Goal: Task Accomplishment & Management: Manage account settings

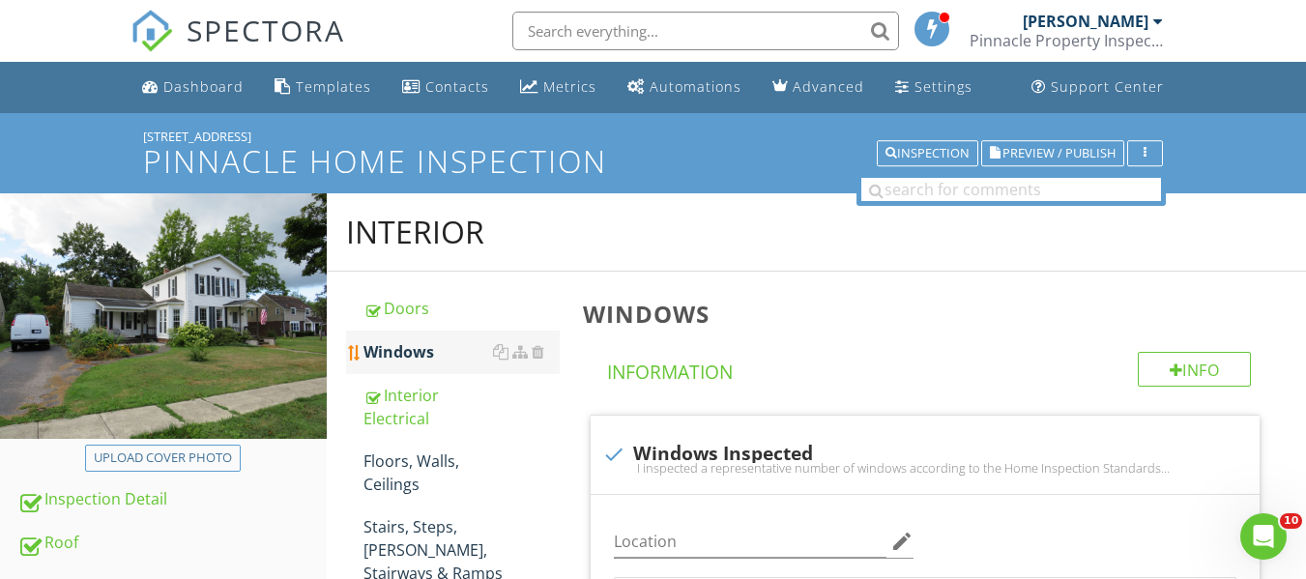
click at [388, 347] on div "Windows" at bounding box center [461, 351] width 196 height 23
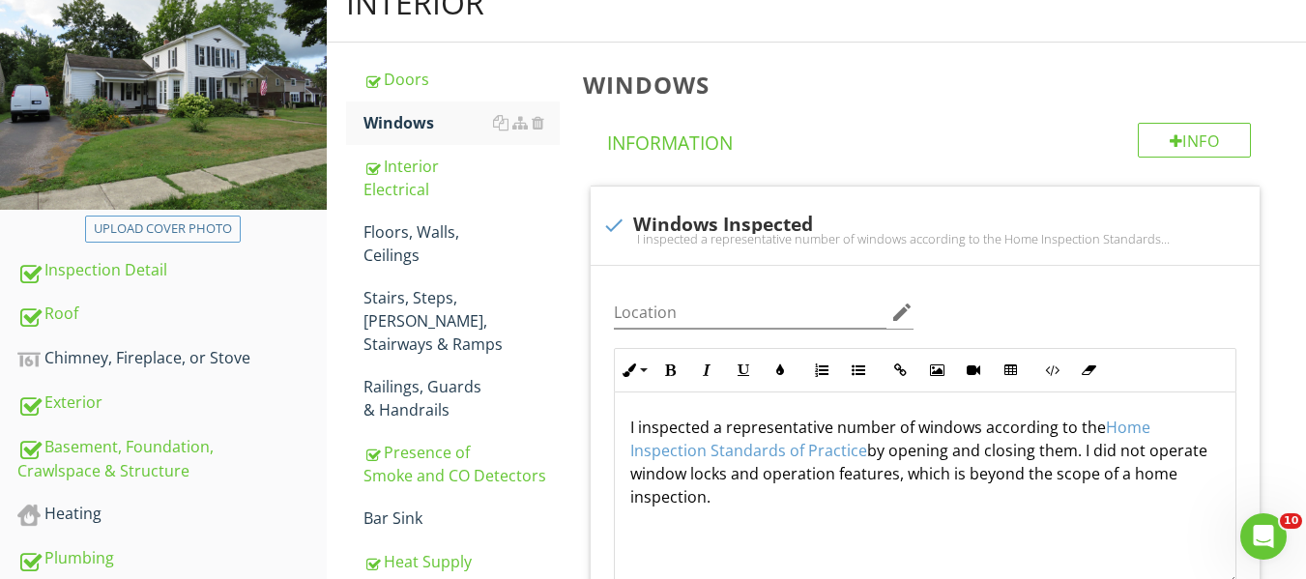
scroll to position [194, 0]
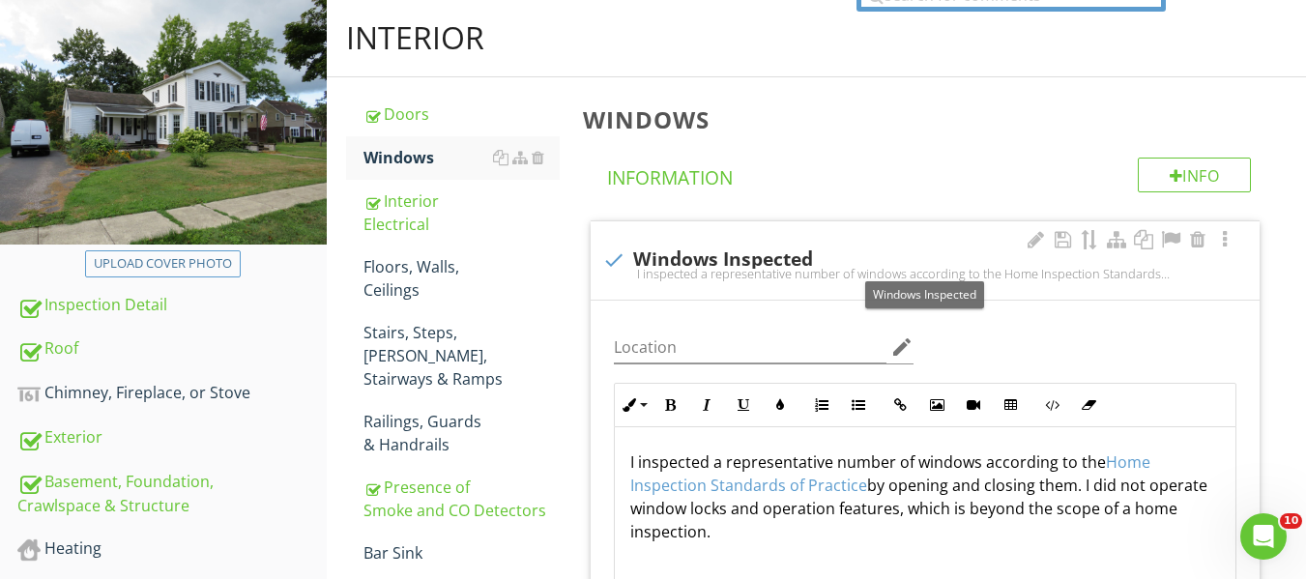
click at [604, 264] on div at bounding box center [613, 260] width 33 height 33
checkbox input "true"
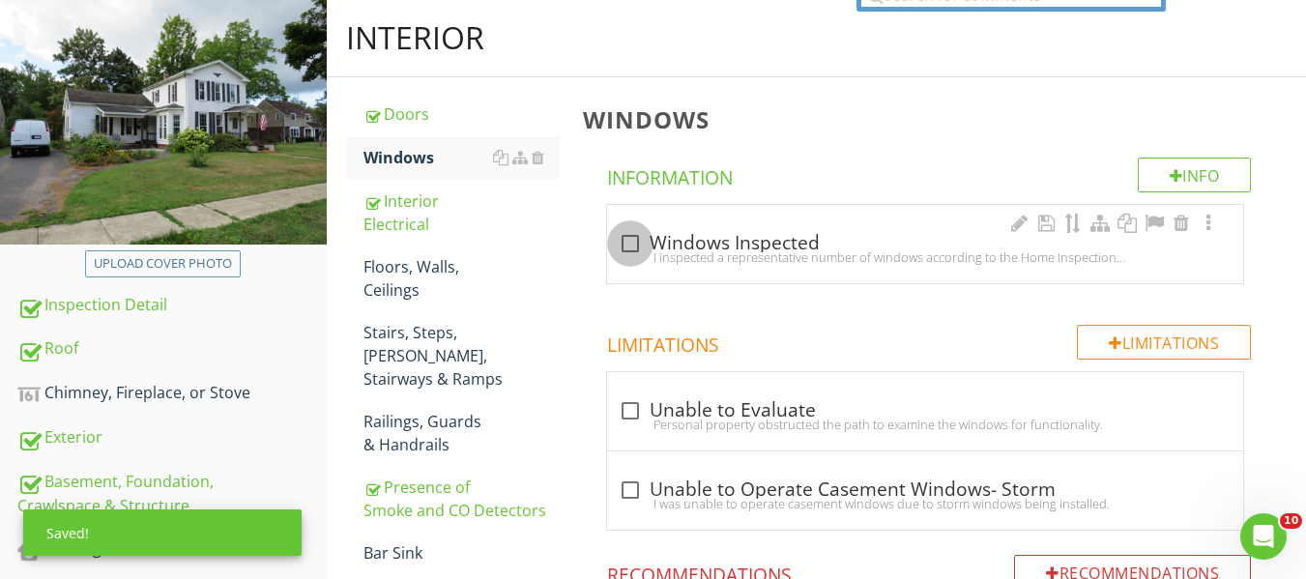
click at [634, 246] on div at bounding box center [630, 243] width 33 height 33
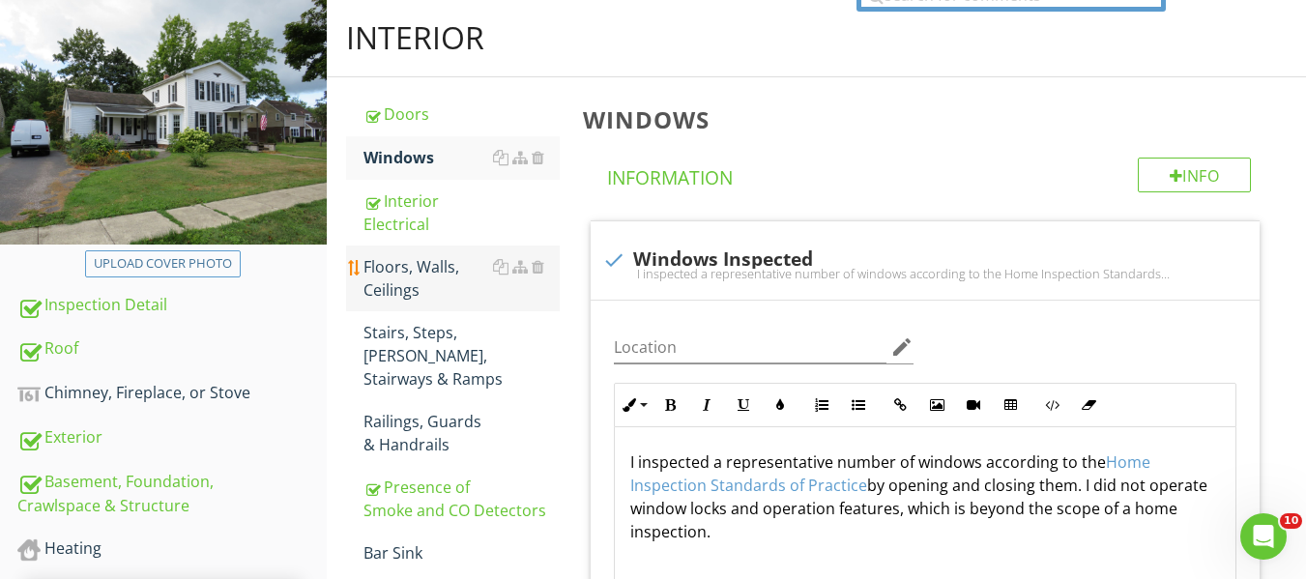
click at [418, 274] on div "Floors, Walls, Ceilings" at bounding box center [461, 278] width 196 height 46
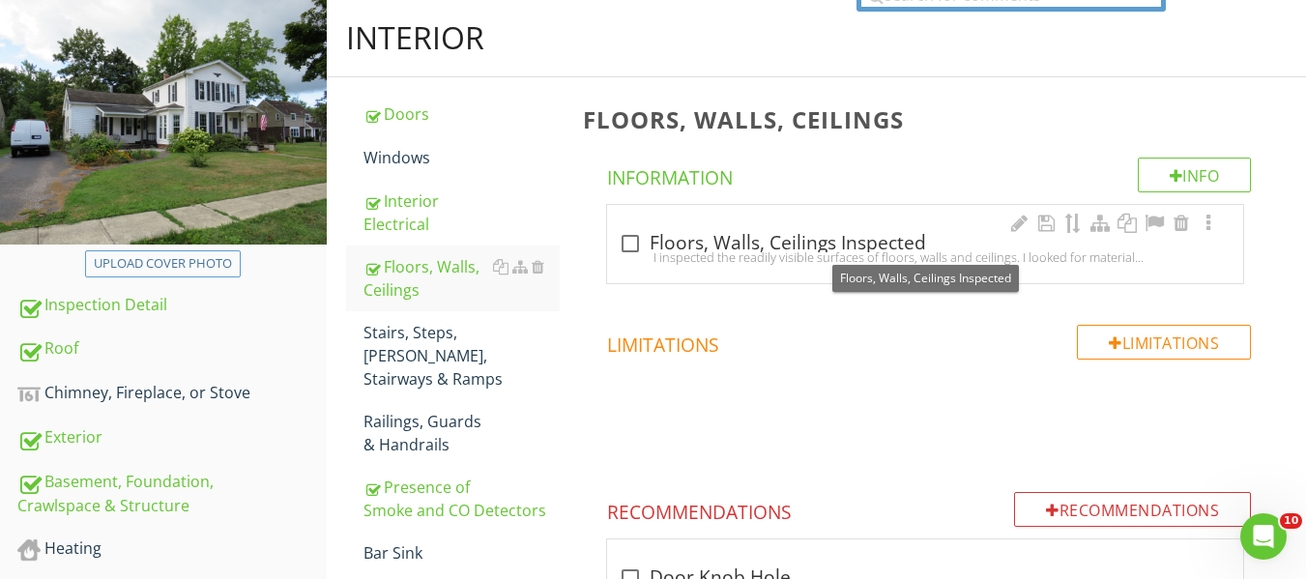
click at [629, 241] on div at bounding box center [630, 243] width 33 height 33
checkbox input "true"
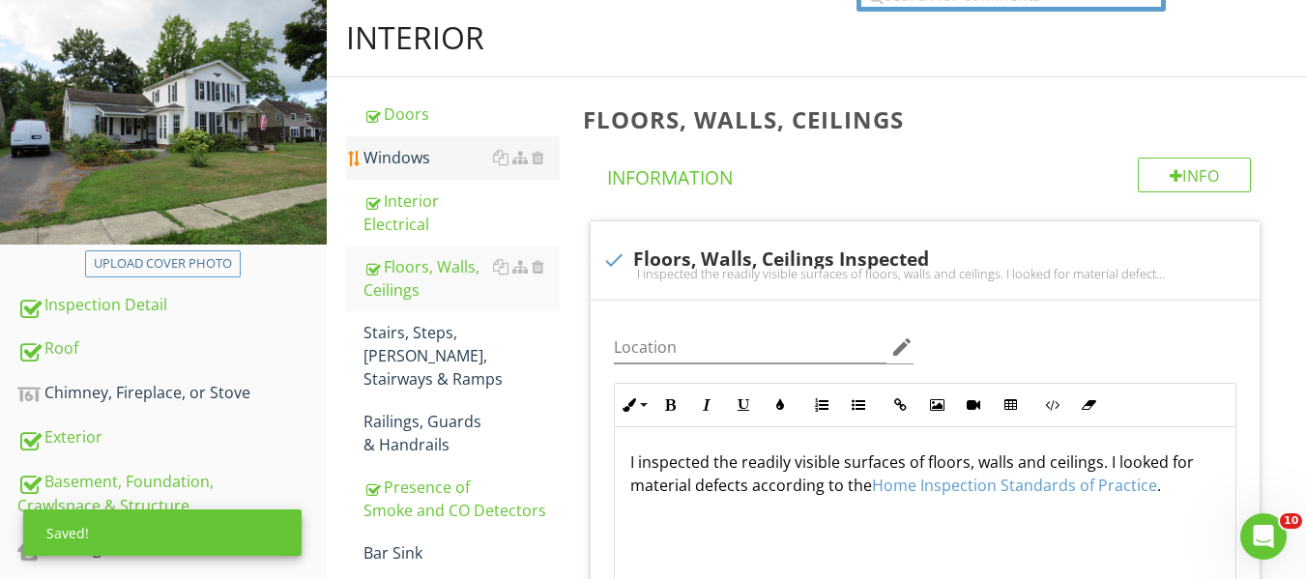
click at [410, 158] on div "Windows" at bounding box center [461, 157] width 196 height 23
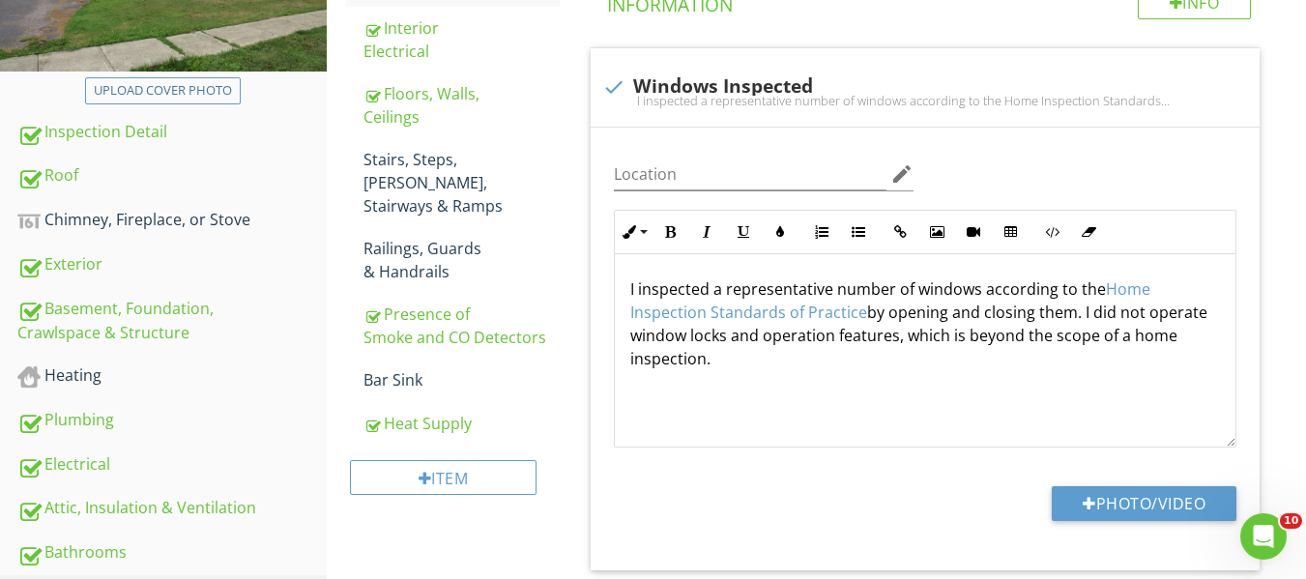
scroll to position [382, 0]
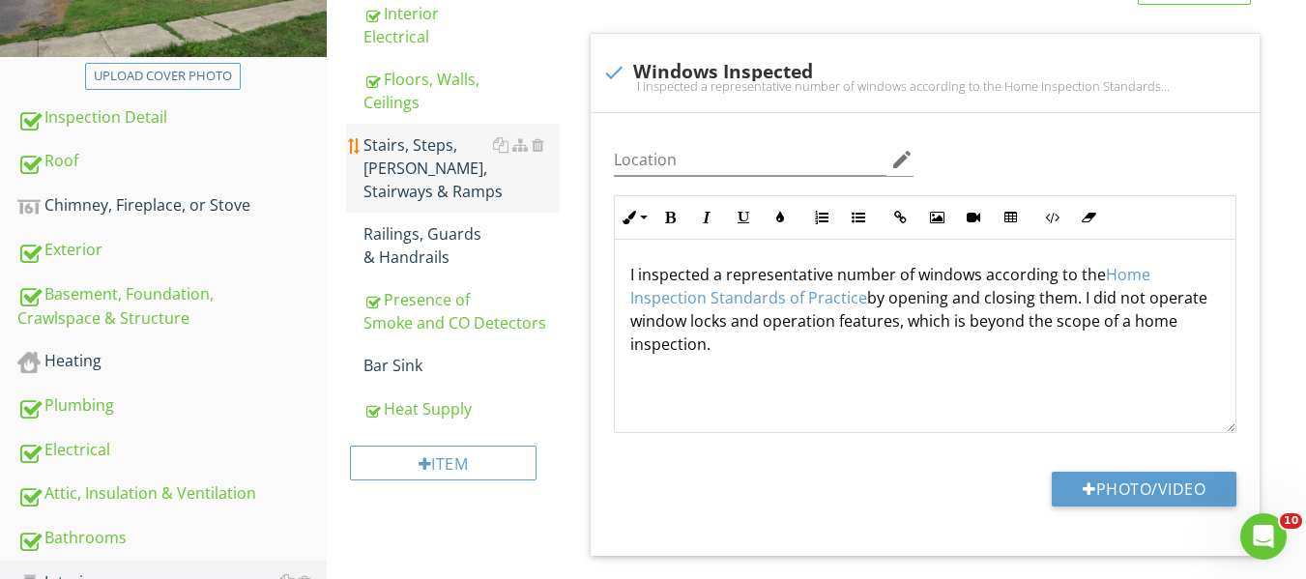
click at [424, 165] on div "Stairs, Steps, [PERSON_NAME], Stairways & Ramps" at bounding box center [461, 168] width 196 height 70
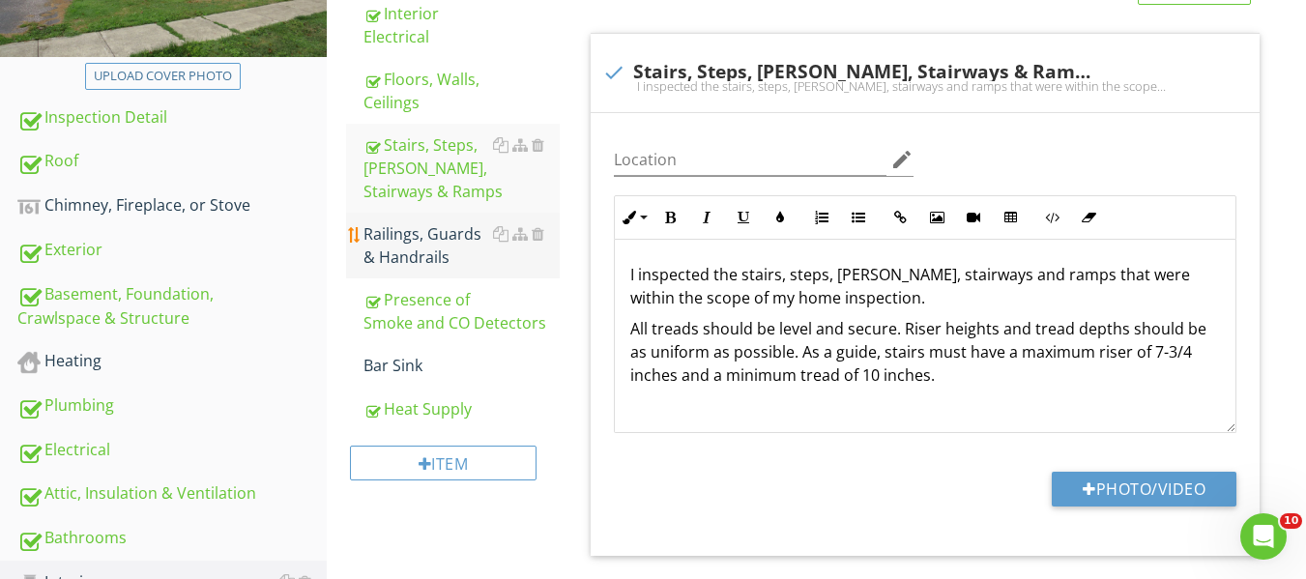
click at [414, 222] on div "Railings, Guards & Handrails" at bounding box center [461, 245] width 196 height 46
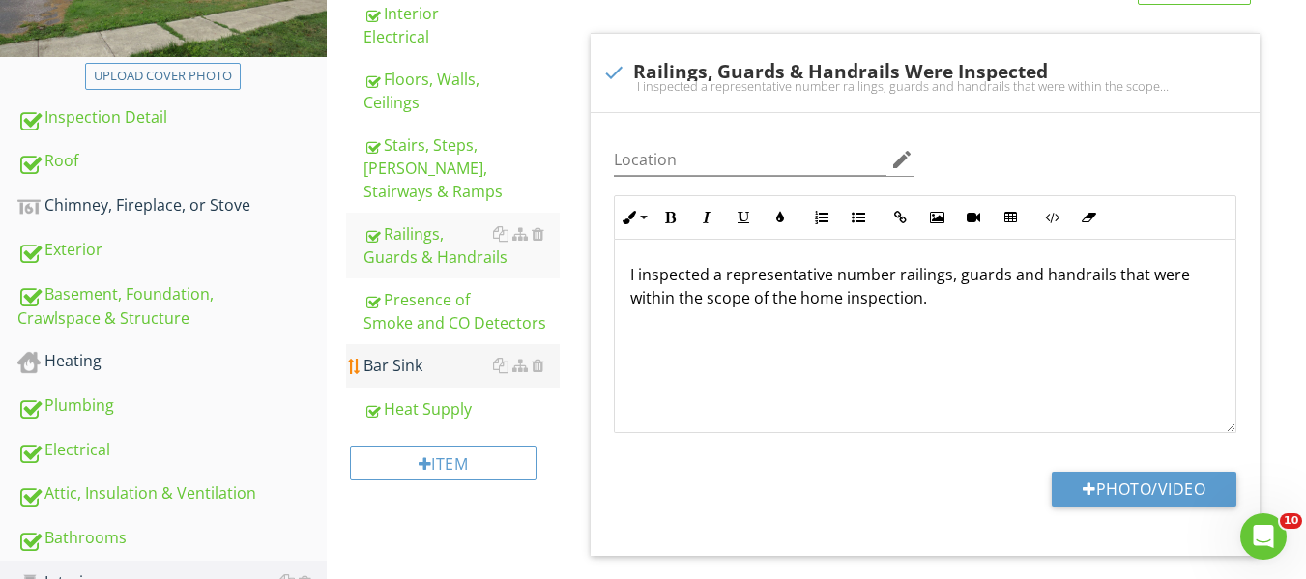
click at [401, 354] on div "Bar Sink" at bounding box center [461, 365] width 196 height 23
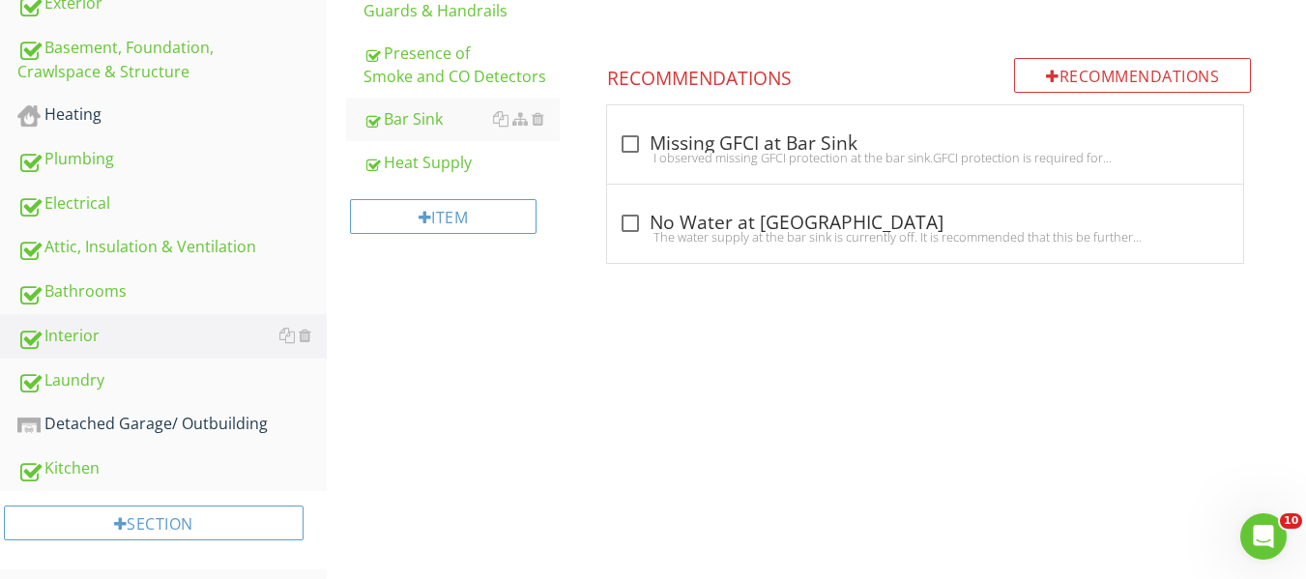
scroll to position [638, 0]
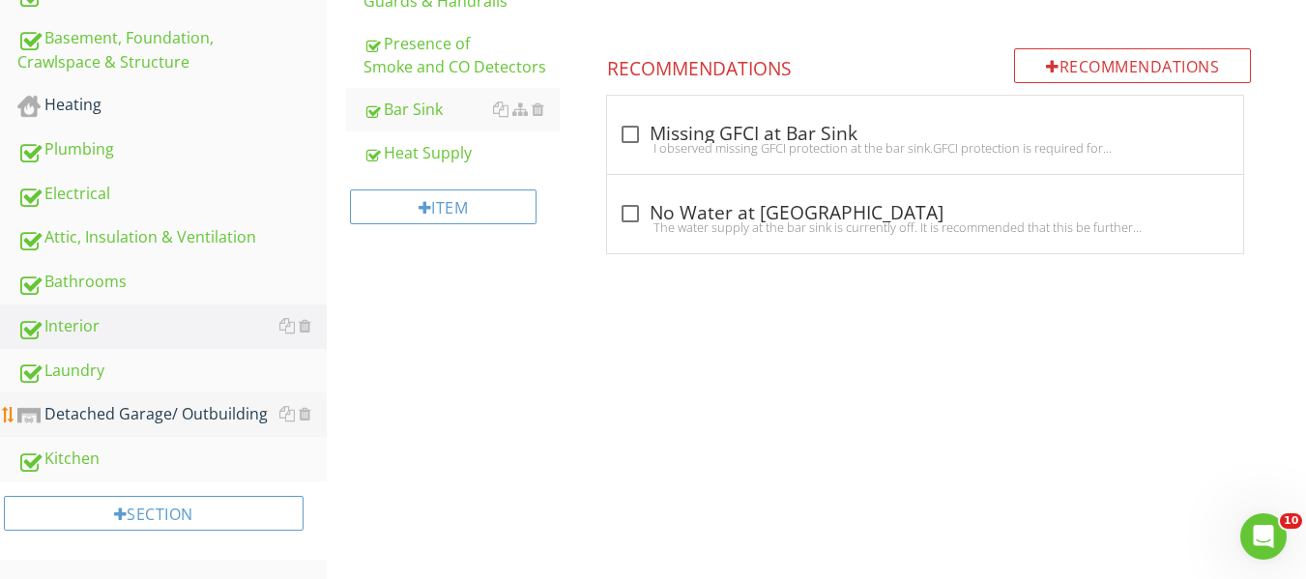
click at [198, 407] on div "Detached Garage/ Outbuilding" at bounding box center [171, 414] width 309 height 25
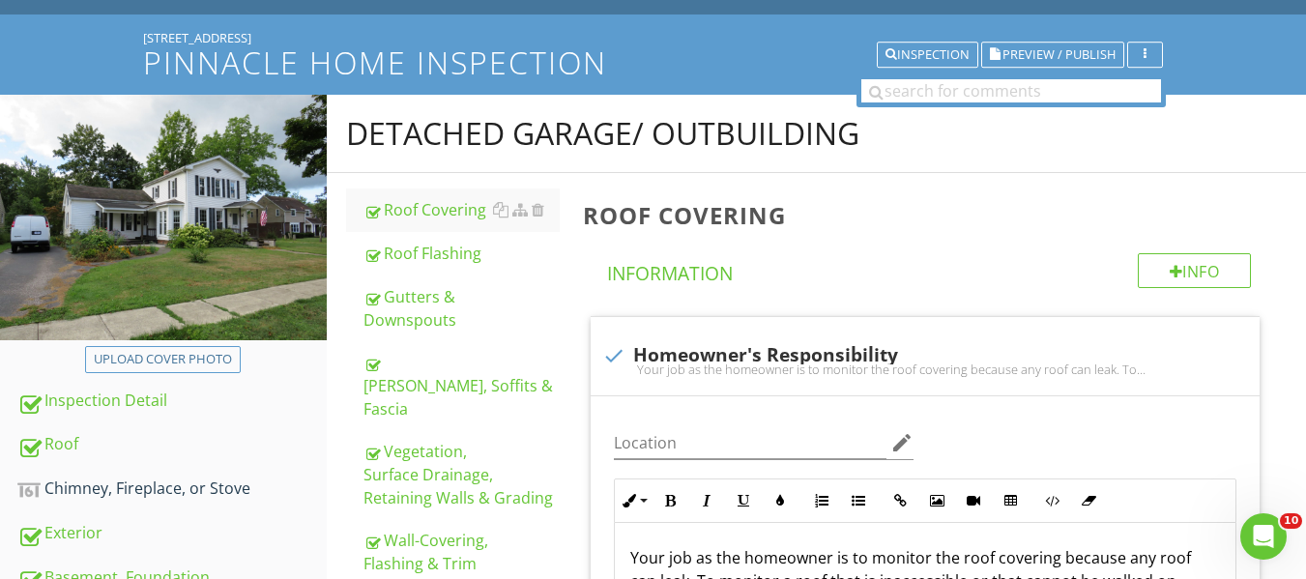
scroll to position [14, 0]
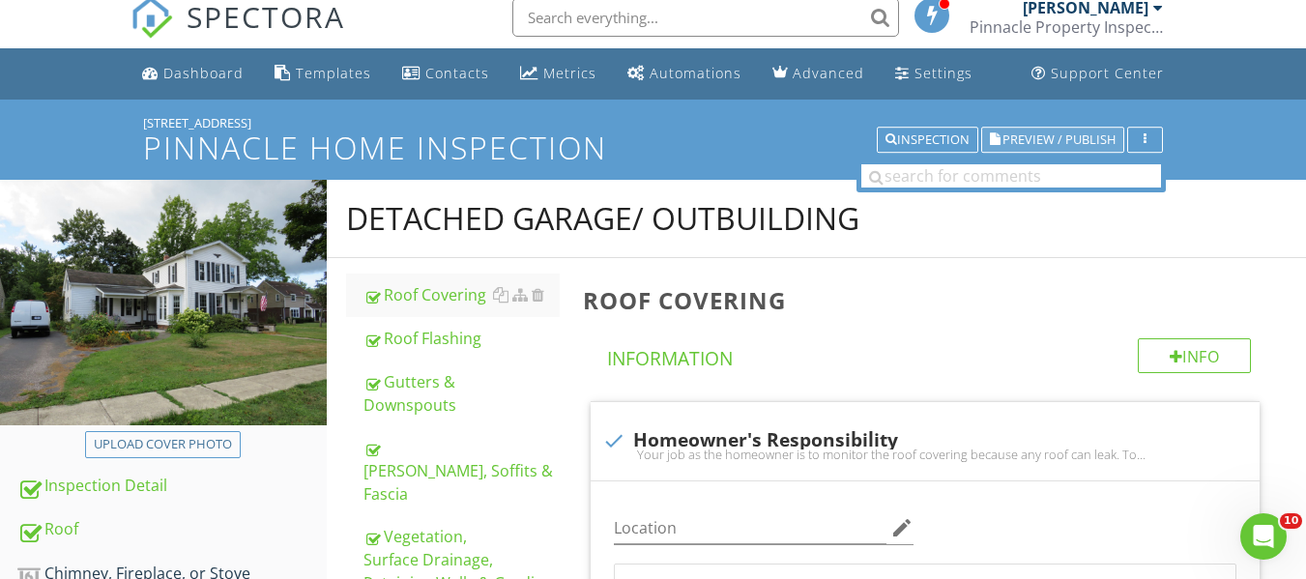
click at [1098, 135] on span "Preview / Publish" at bounding box center [1058, 139] width 113 height 13
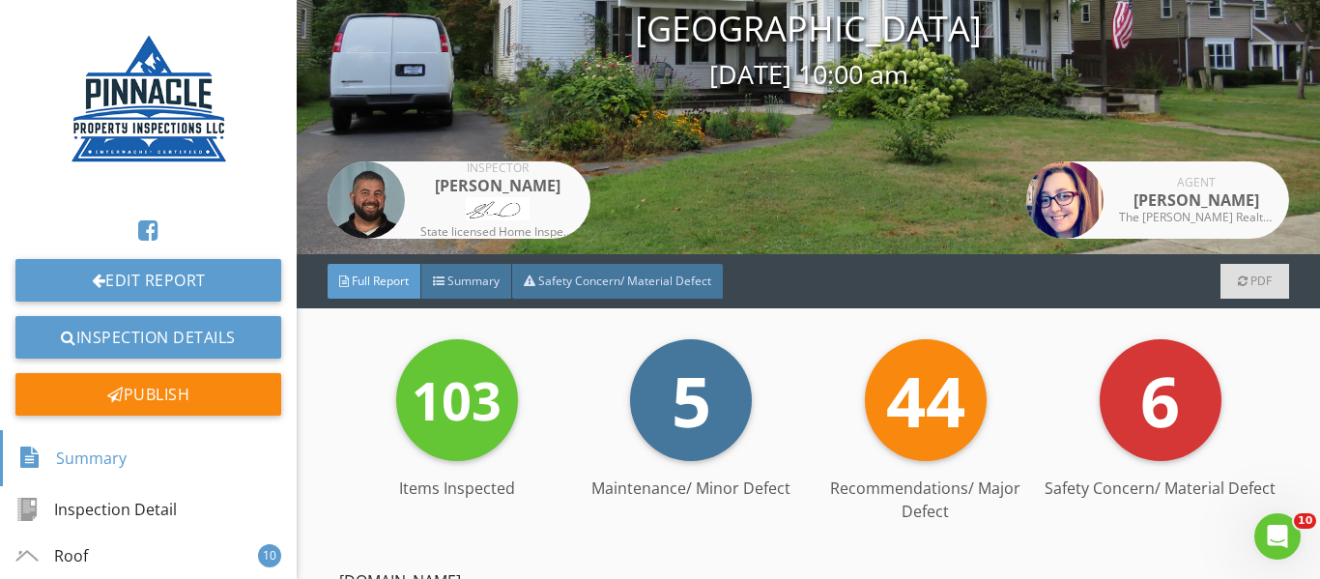
scroll to position [315, 0]
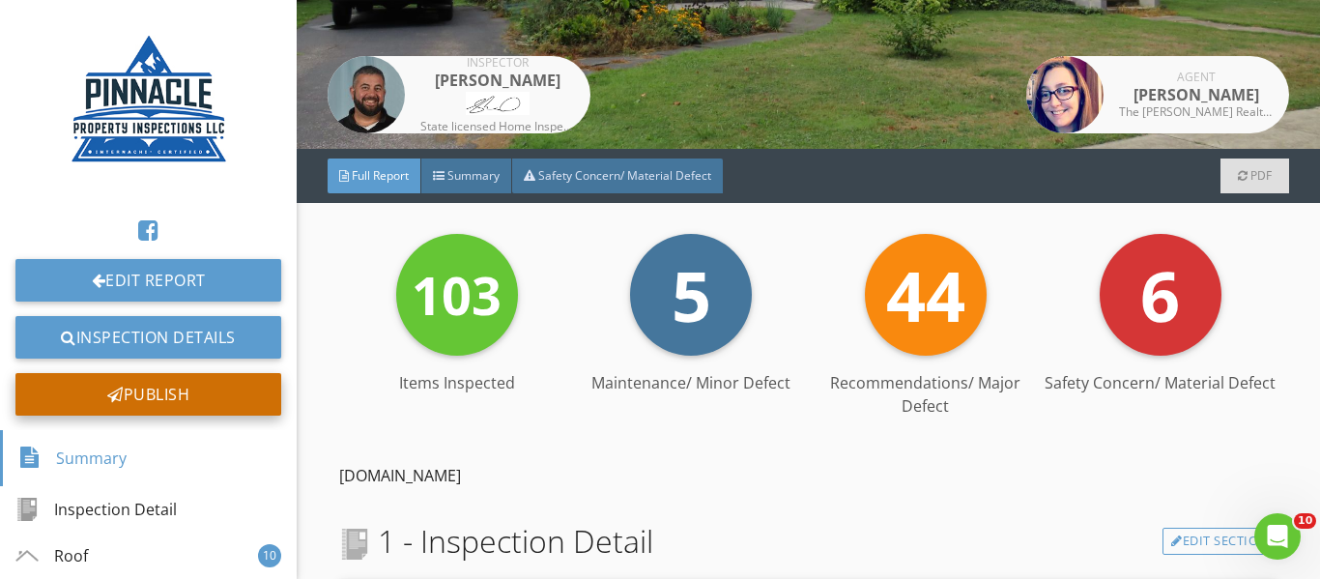
click at [195, 389] on div "Publish" at bounding box center [148, 394] width 266 height 43
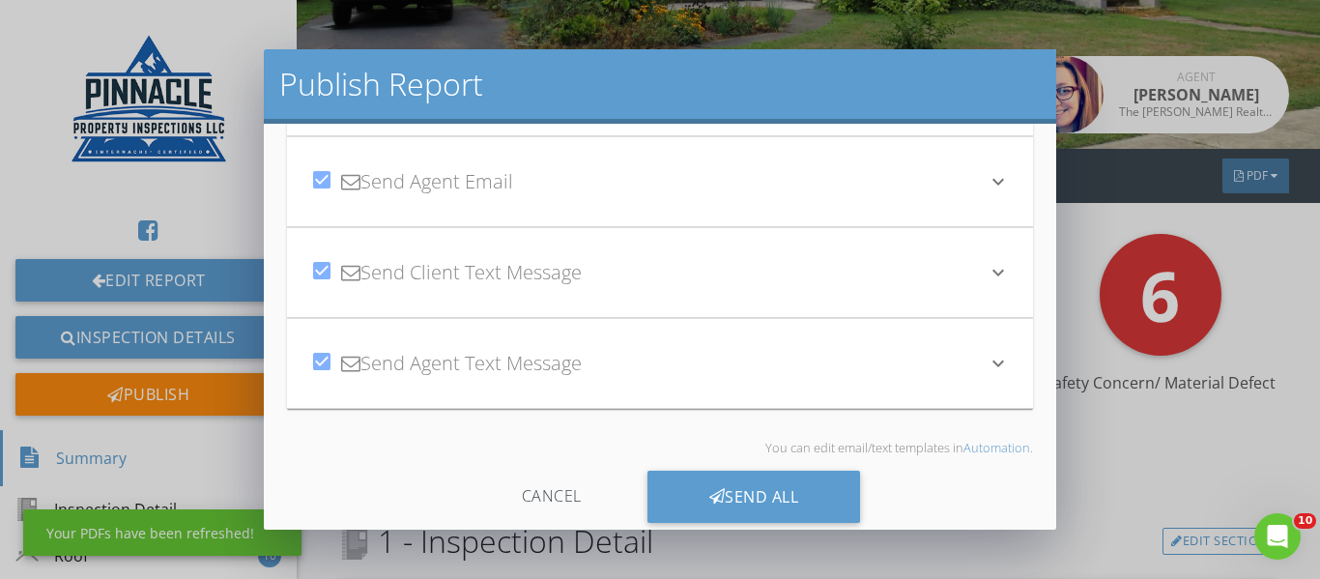
scroll to position [162, 0]
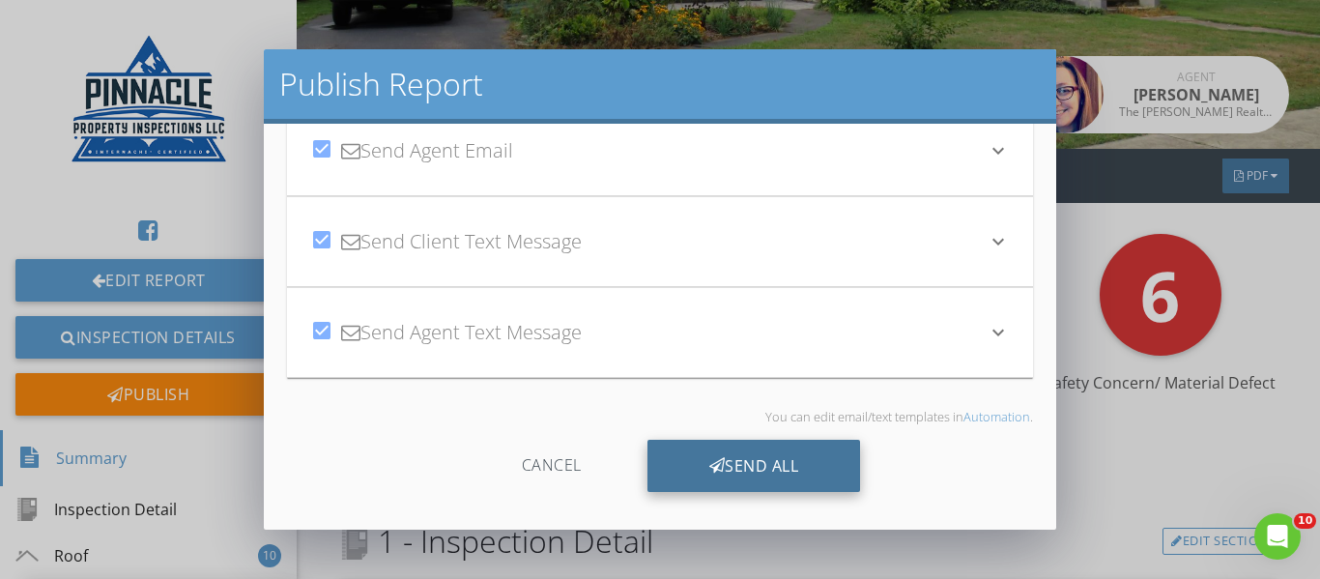
click at [826, 464] on div "Send All" at bounding box center [754, 466] width 214 height 52
